Goal: Connect with others: Participate in discussion

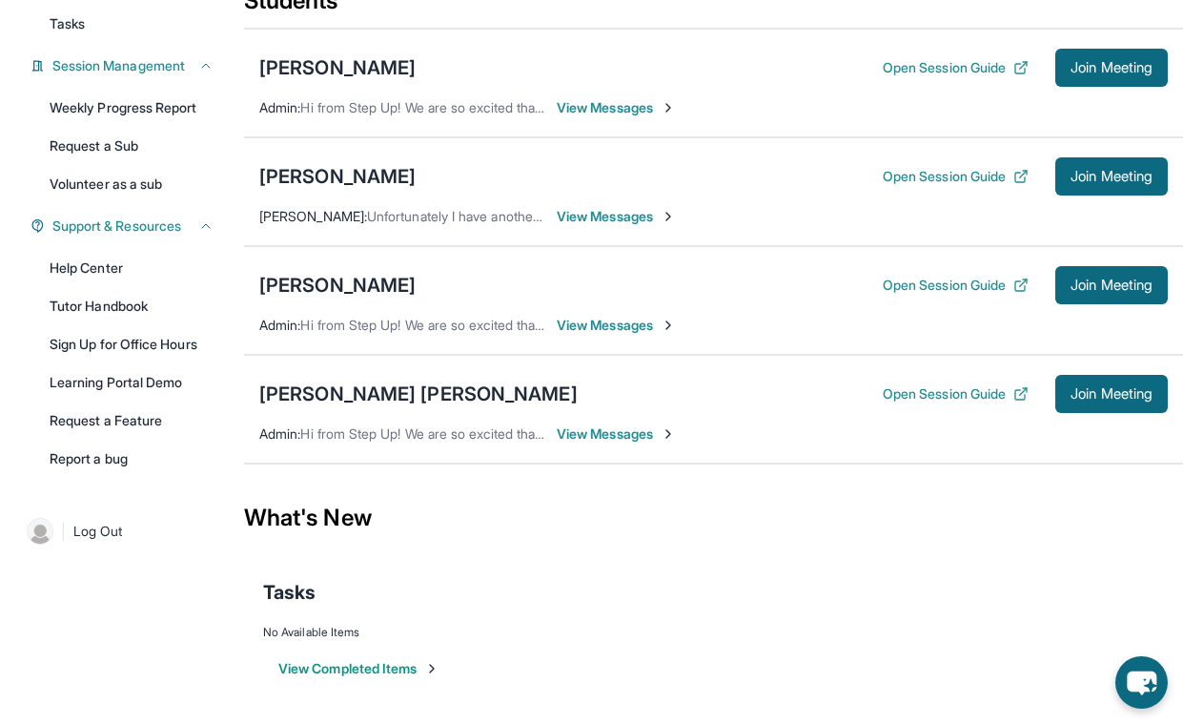
scroll to position [253, 0]
click at [625, 434] on span "View Messages" at bounding box center [616, 433] width 119 height 19
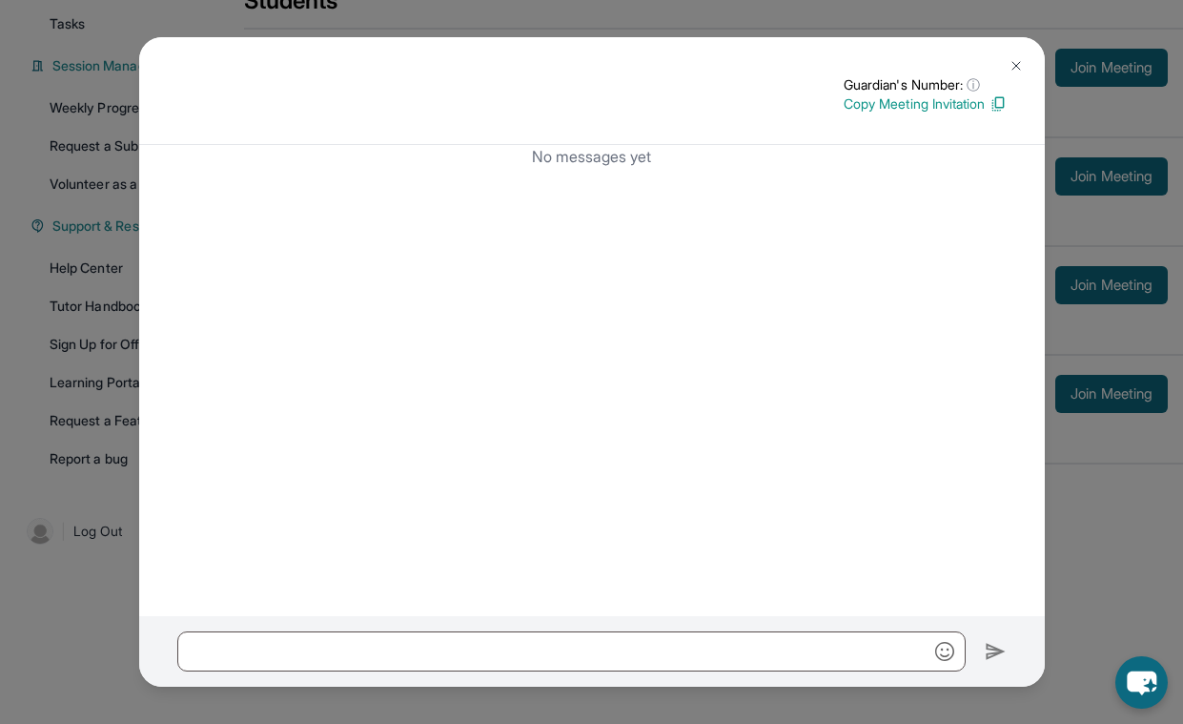
click at [1013, 63] on img at bounding box center [1016, 65] width 15 height 15
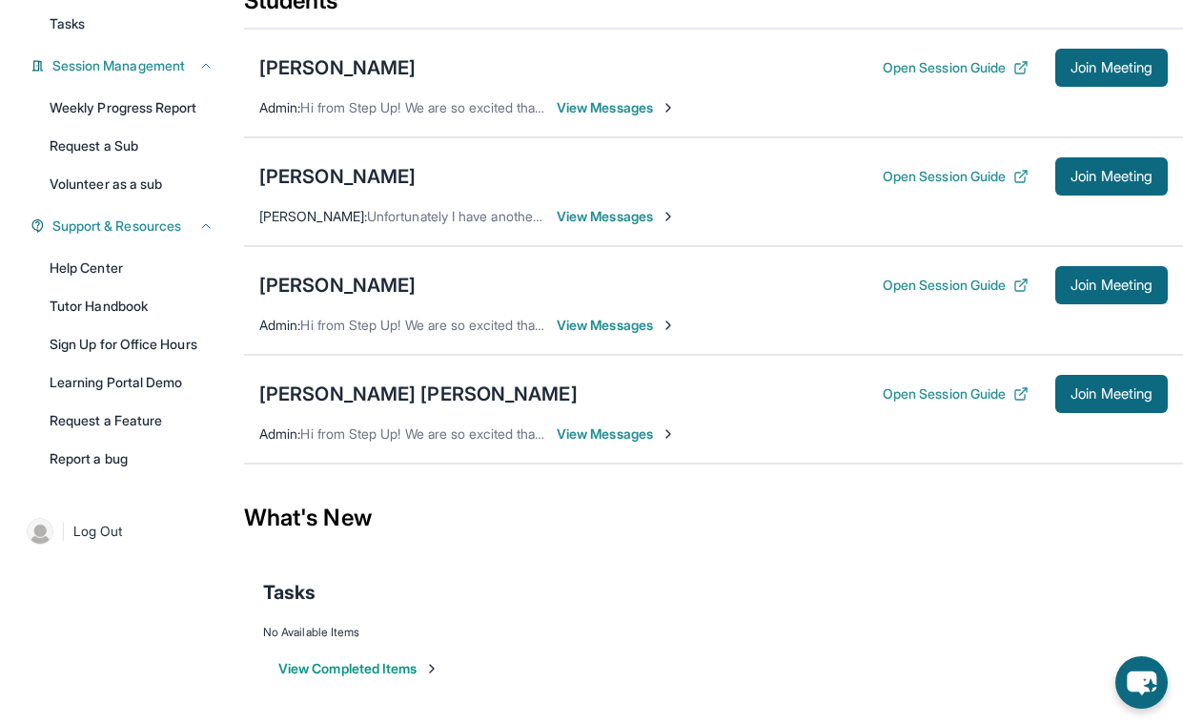
click at [1020, 67] on icon at bounding box center [1023, 65] width 7 height 7
click at [622, 434] on span "View Messages" at bounding box center [616, 433] width 119 height 19
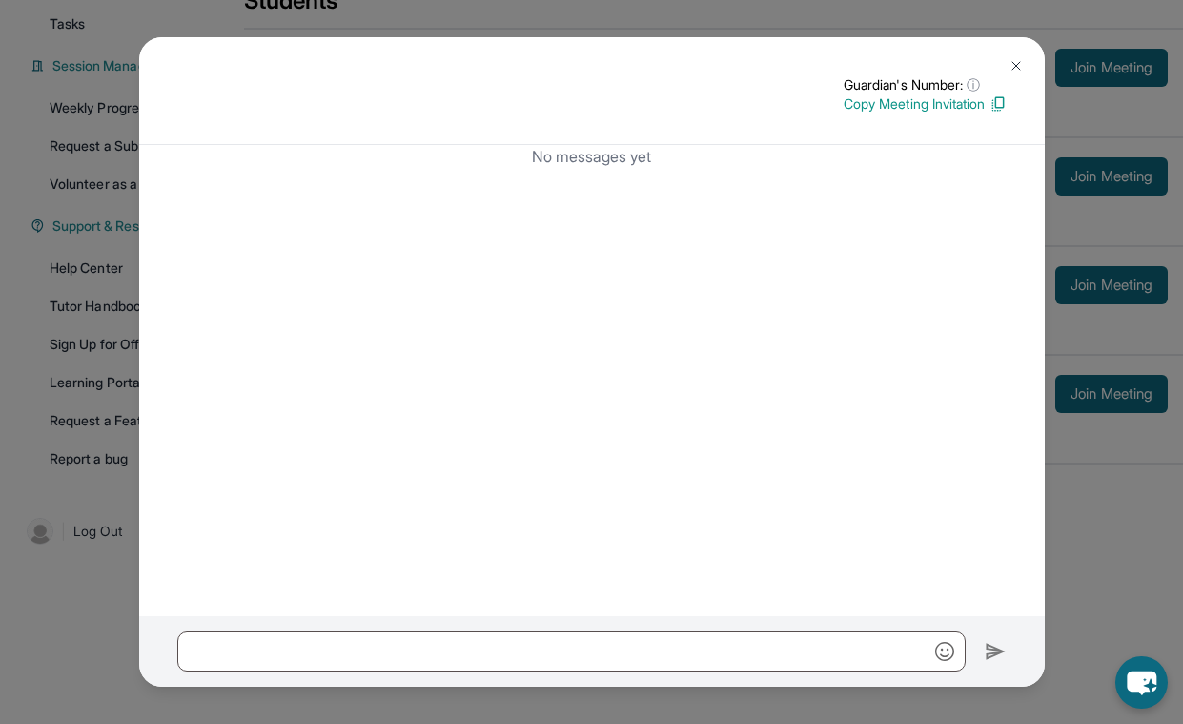
click at [1014, 70] on img at bounding box center [1016, 65] width 15 height 15
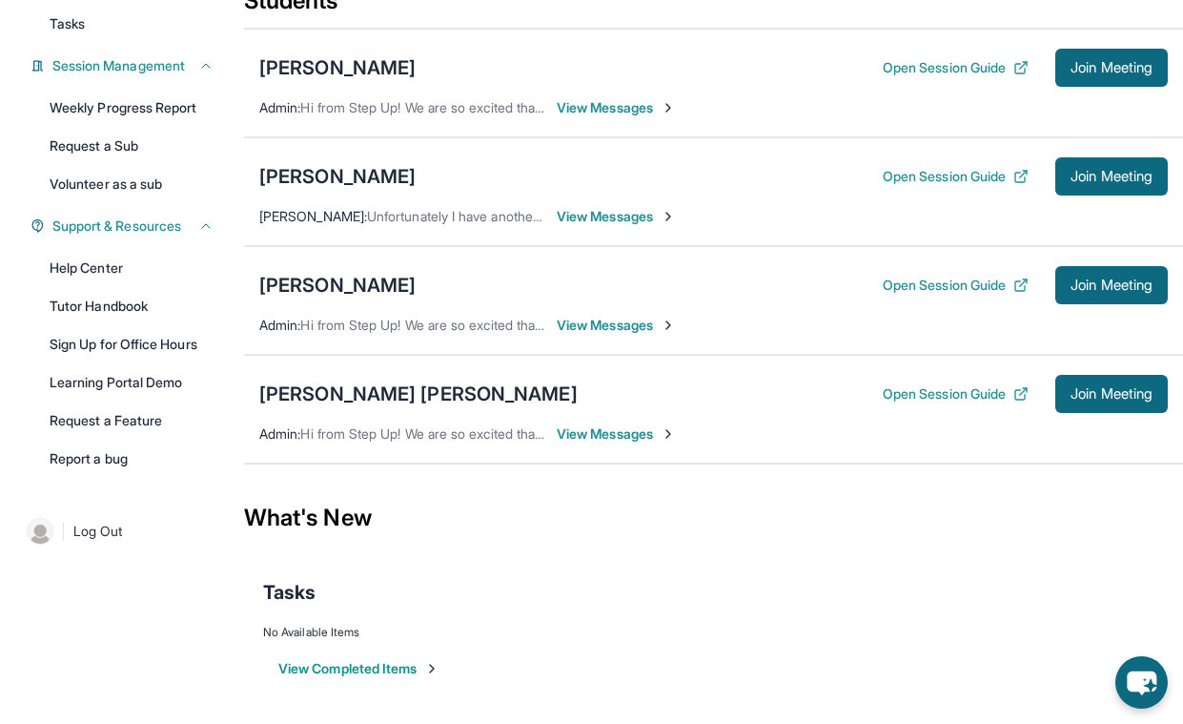
click at [911, 403] on div "Open Session Guide Join Meeting" at bounding box center [1025, 394] width 285 height 38
click at [912, 389] on button "Open Session Guide" at bounding box center [956, 393] width 146 height 19
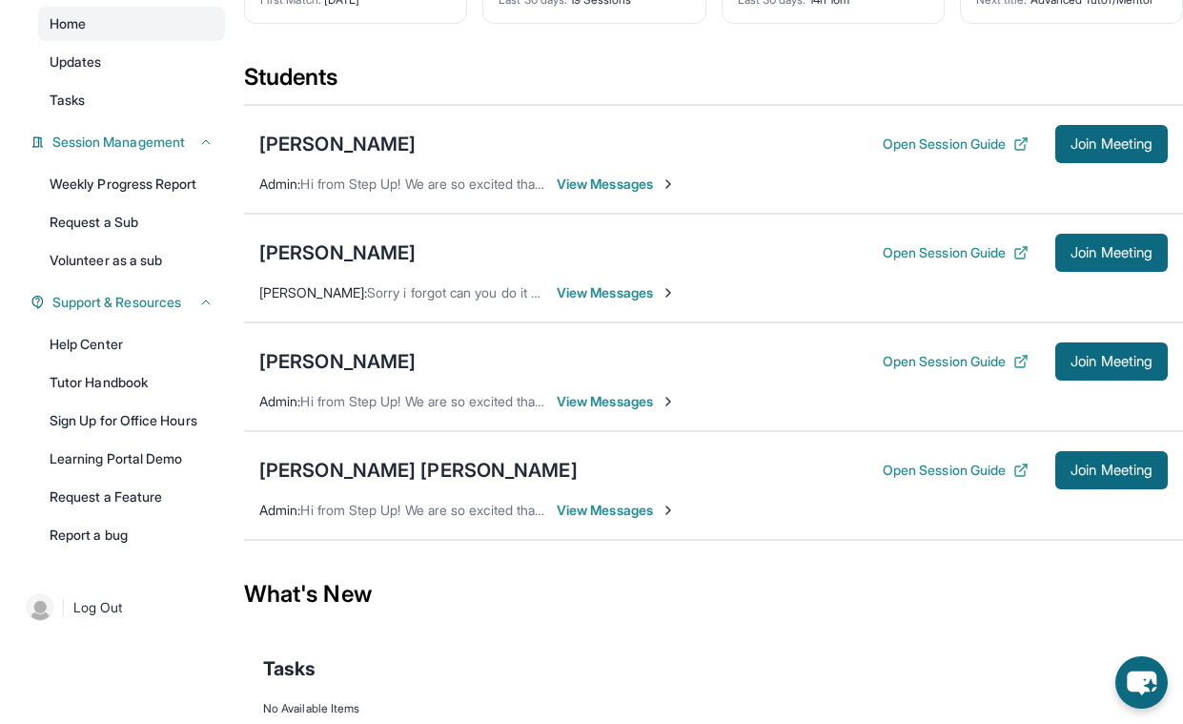
scroll to position [184, 0]
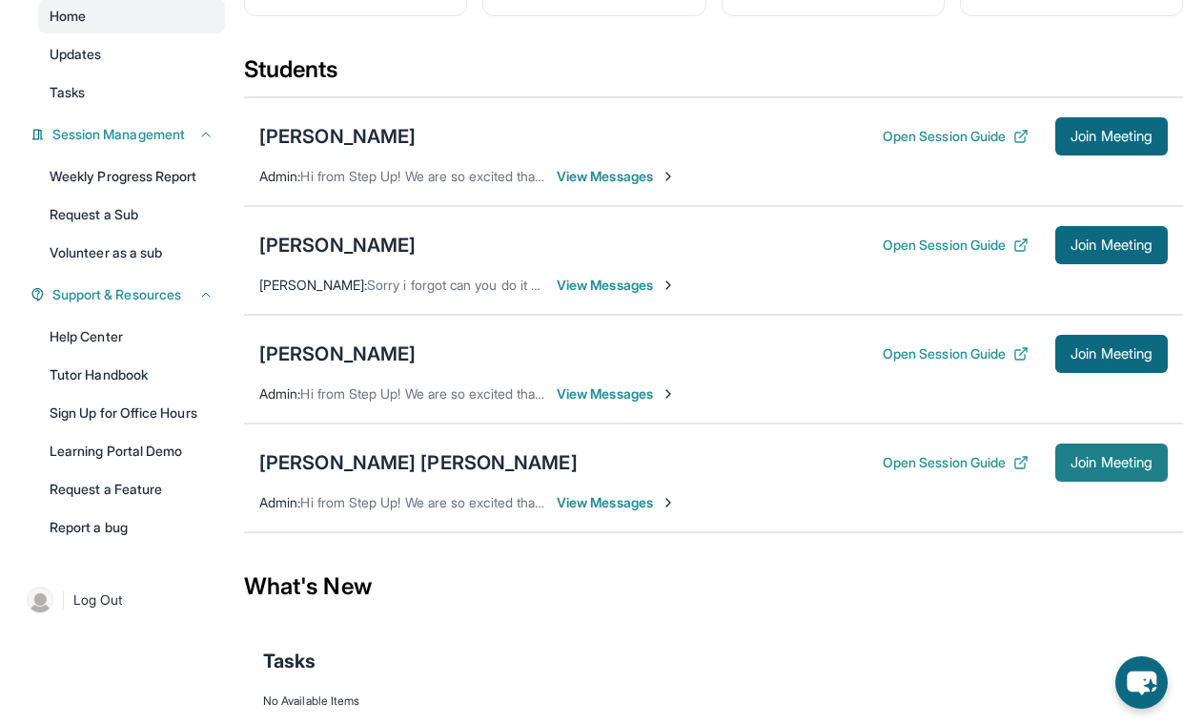
click at [1116, 458] on span "Join Meeting" at bounding box center [1112, 462] width 82 height 11
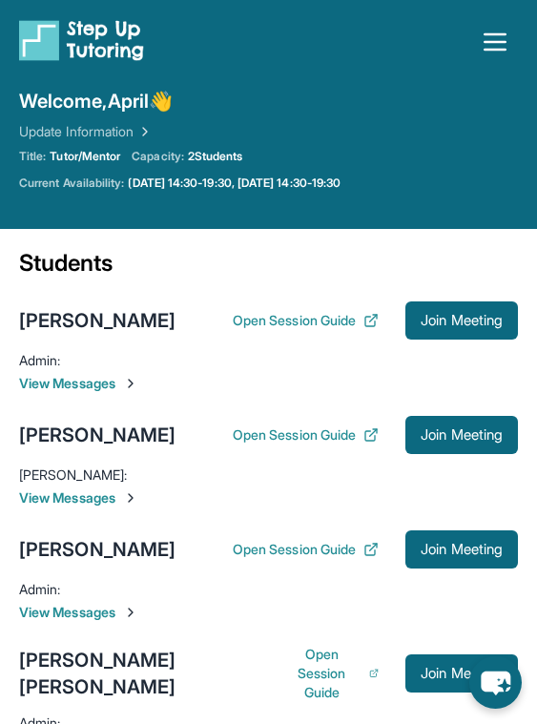
scroll to position [59, 0]
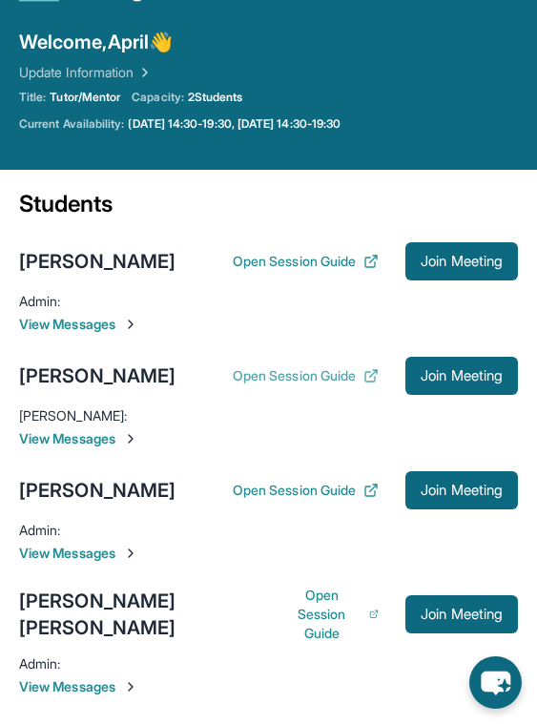
click at [296, 385] on button "Open Session Guide" at bounding box center [306, 375] width 146 height 19
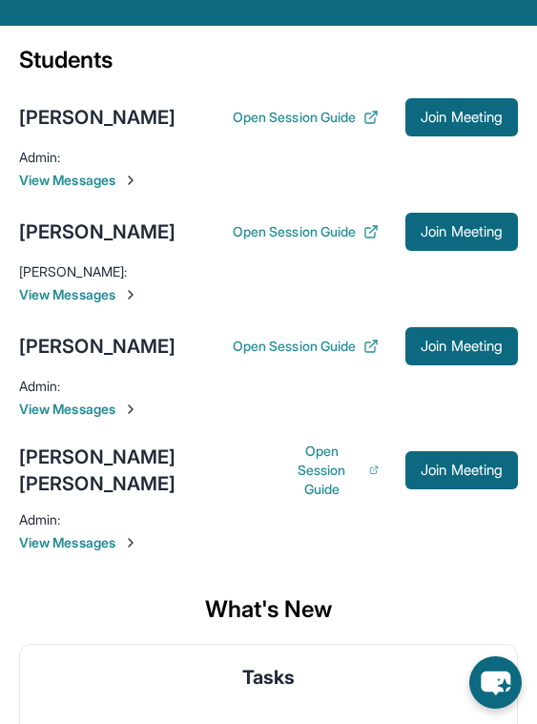
scroll to position [219, 0]
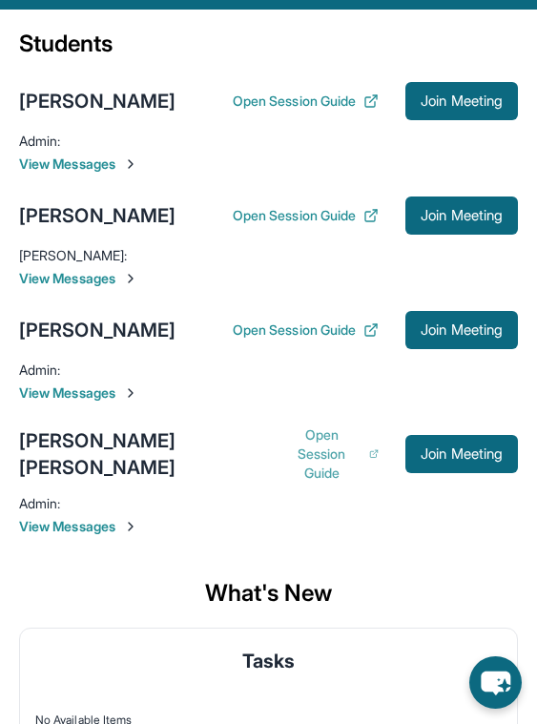
click at [342, 475] on button "Open Session Guide" at bounding box center [330, 453] width 96 height 57
